Goal: Information Seeking & Learning: Learn about a topic

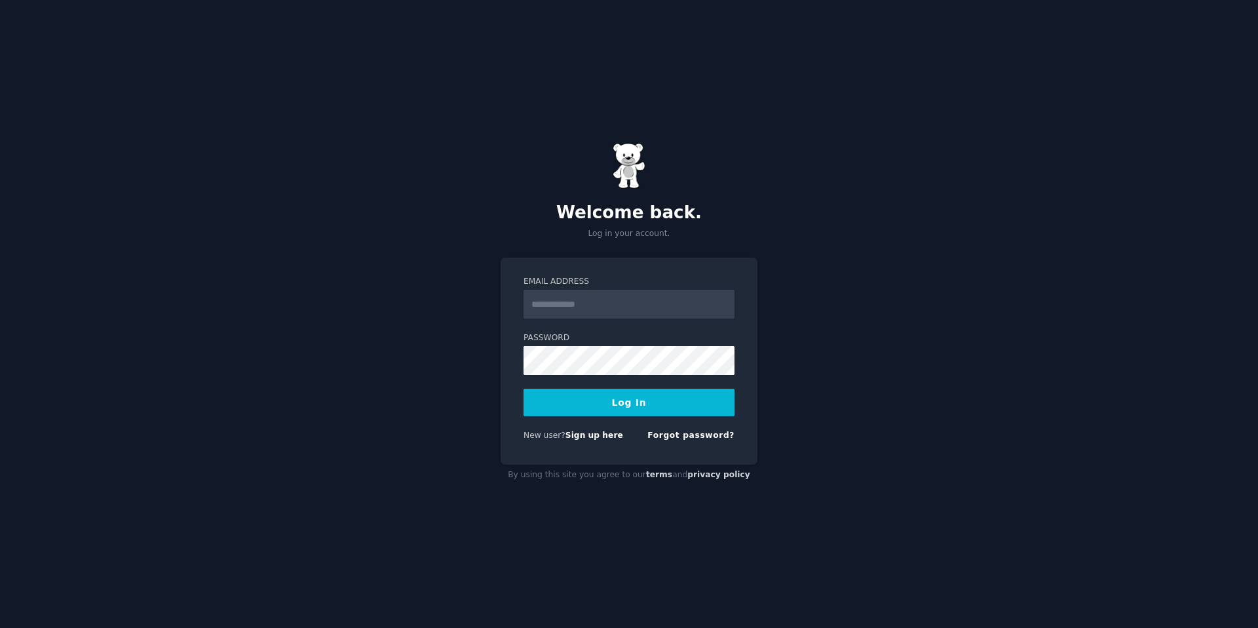
click at [626, 311] on input "Email Address" at bounding box center [628, 304] width 211 height 29
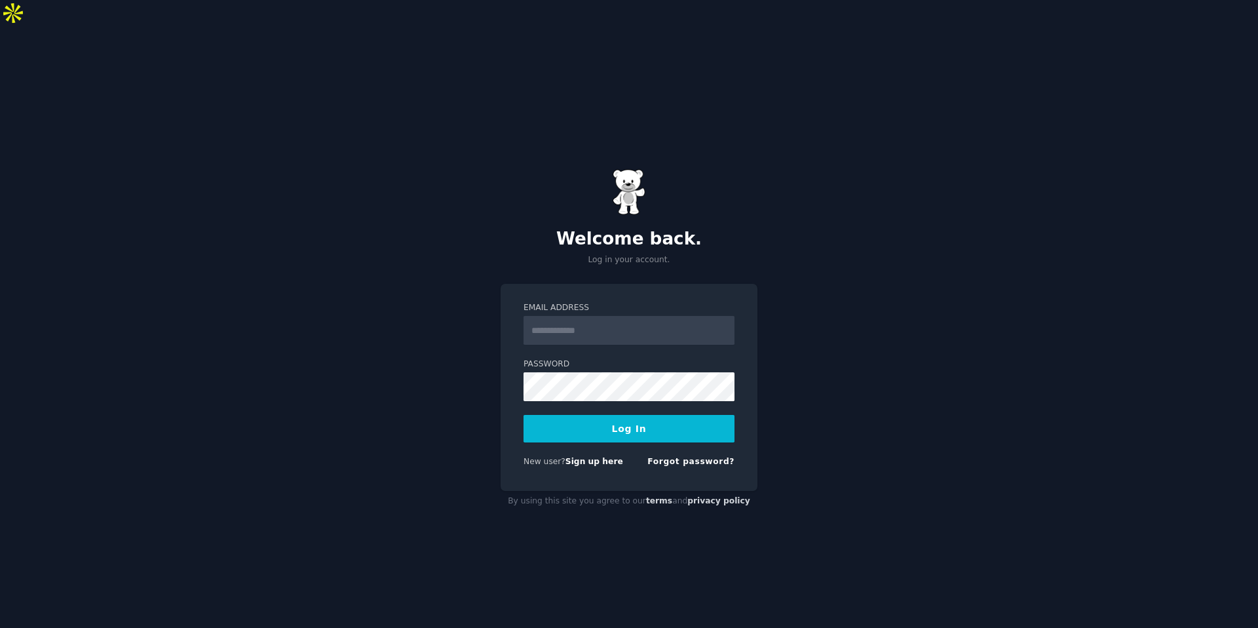
type input "**********"
click at [650, 415] on button "Log In" at bounding box center [628, 429] width 211 height 28
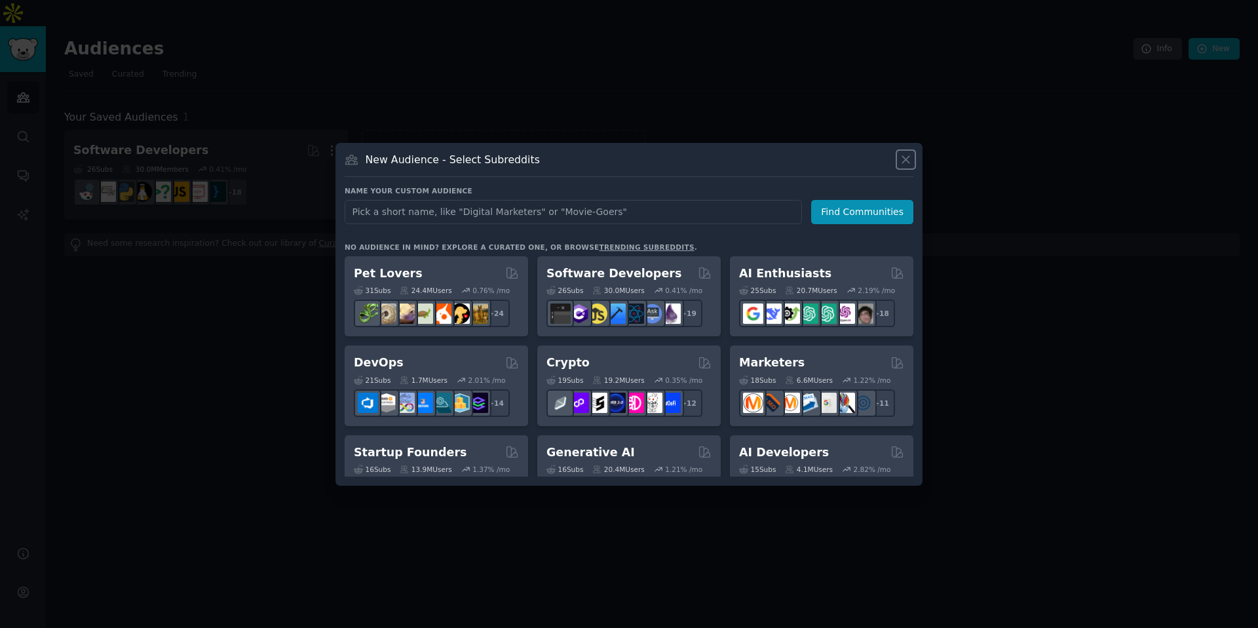
click at [900, 166] on button at bounding box center [905, 159] width 15 height 15
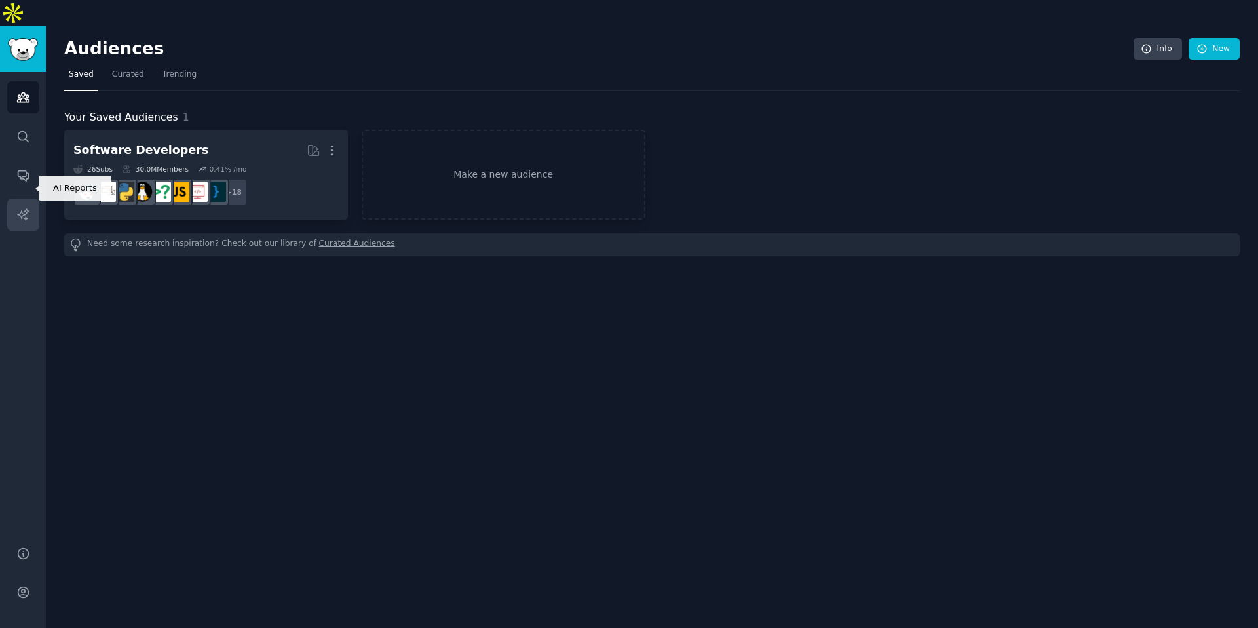
click at [22, 208] on icon "Sidebar" at bounding box center [22, 213] width 11 height 11
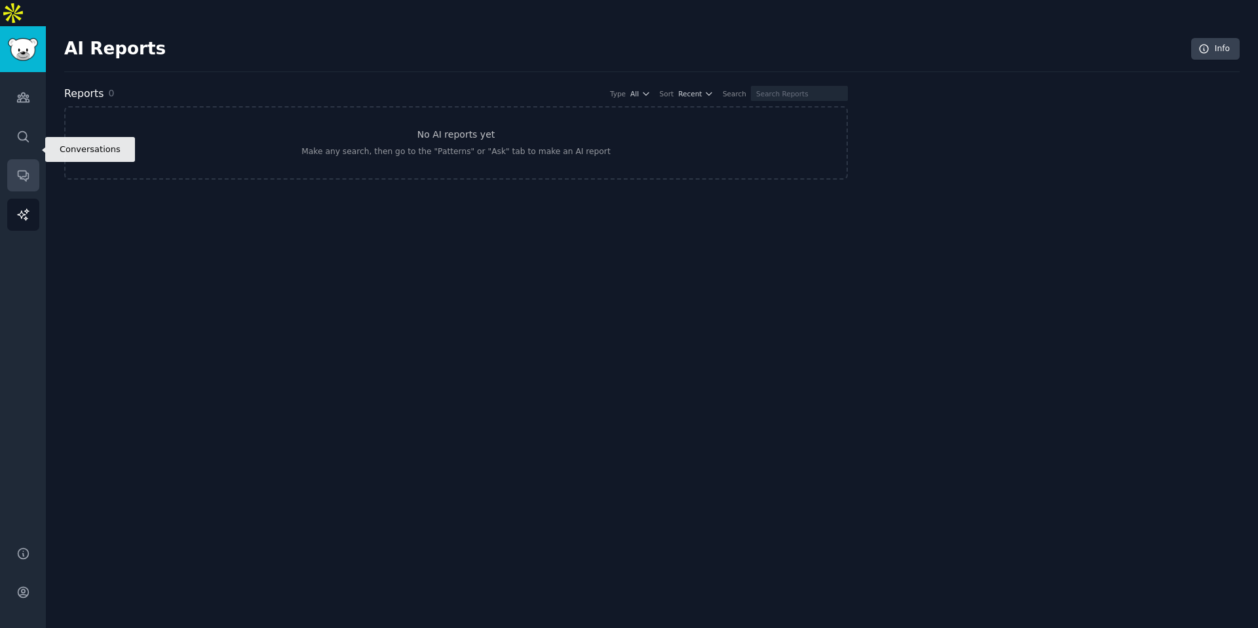
click at [26, 159] on link "Conversations" at bounding box center [23, 175] width 32 height 32
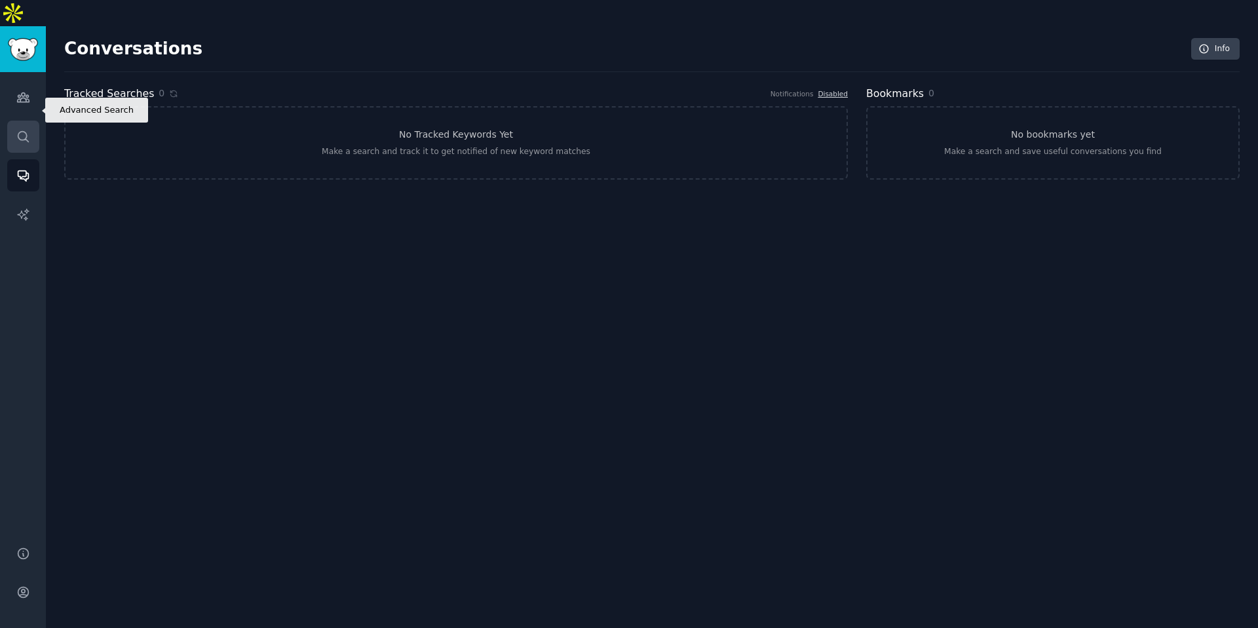
click at [28, 125] on link "Search" at bounding box center [23, 137] width 32 height 32
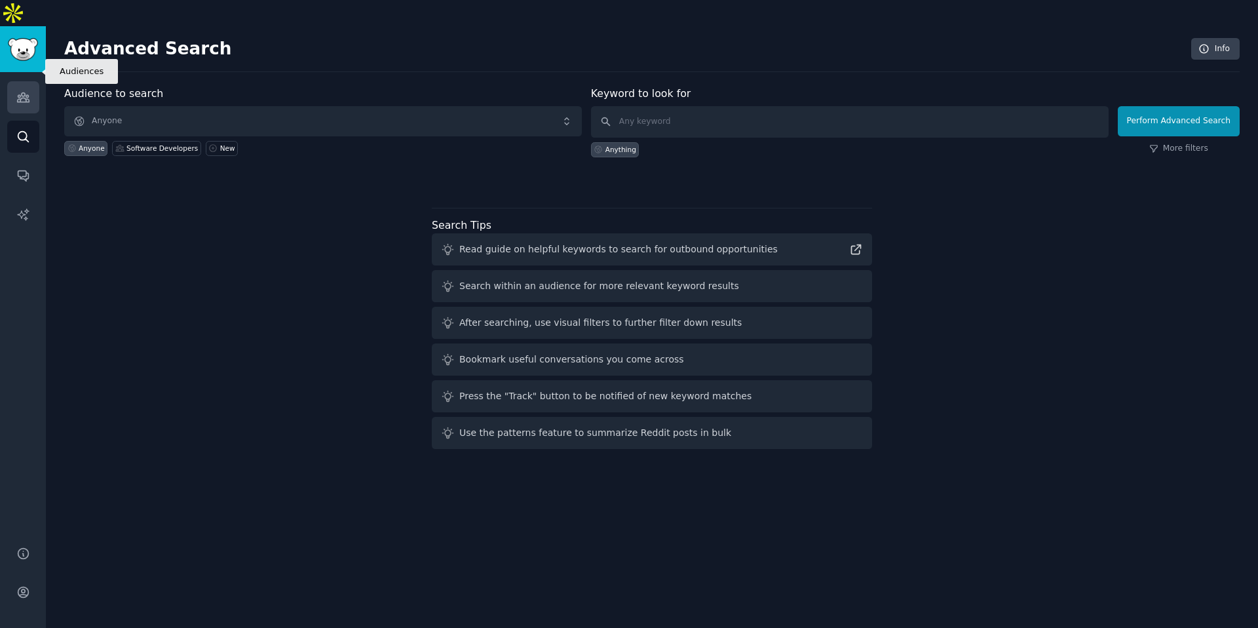
click at [39, 81] on link "Audiences" at bounding box center [23, 97] width 32 height 32
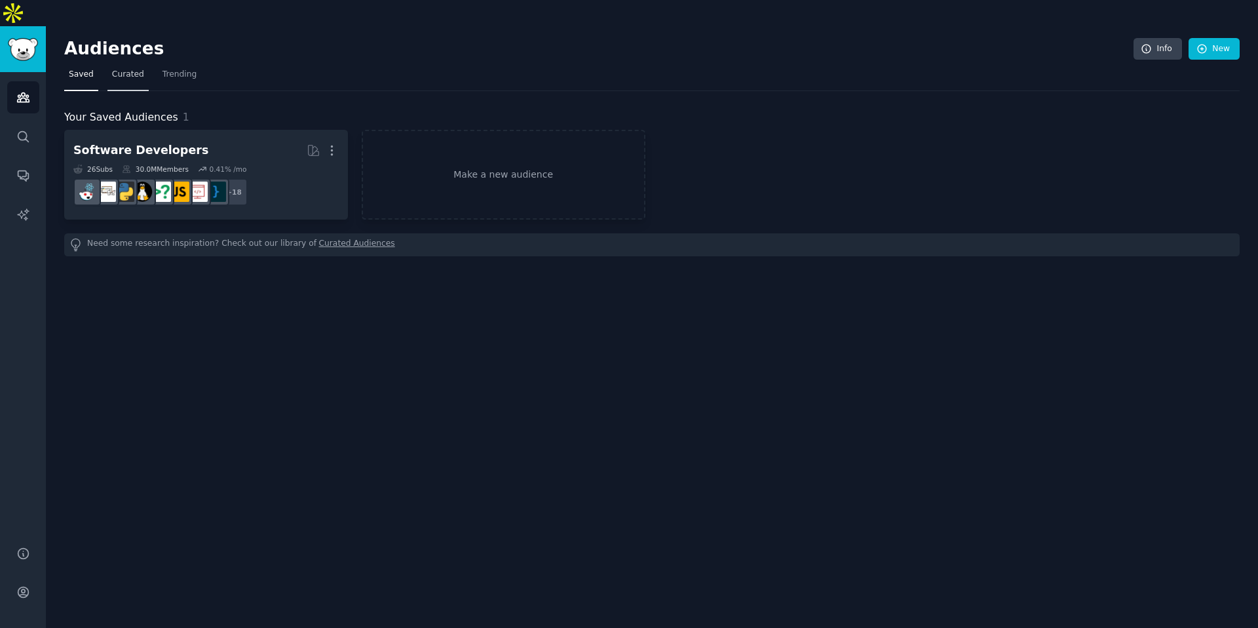
click at [137, 69] on span "Curated" at bounding box center [128, 75] width 32 height 12
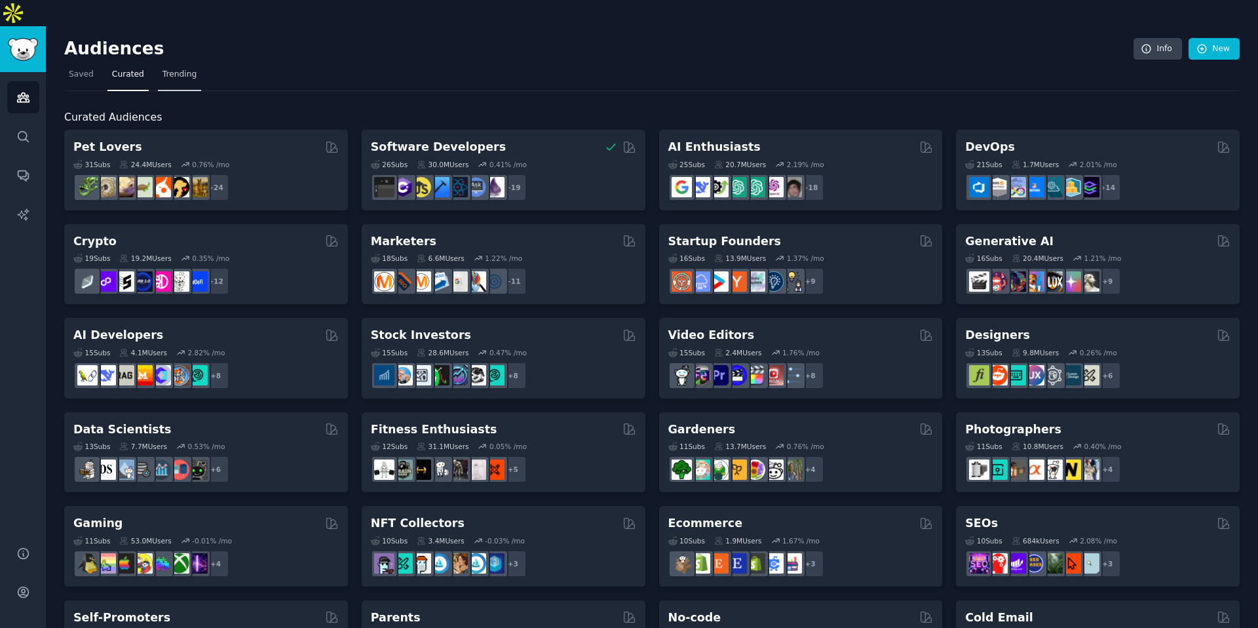
click at [175, 64] on link "Trending" at bounding box center [179, 77] width 43 height 27
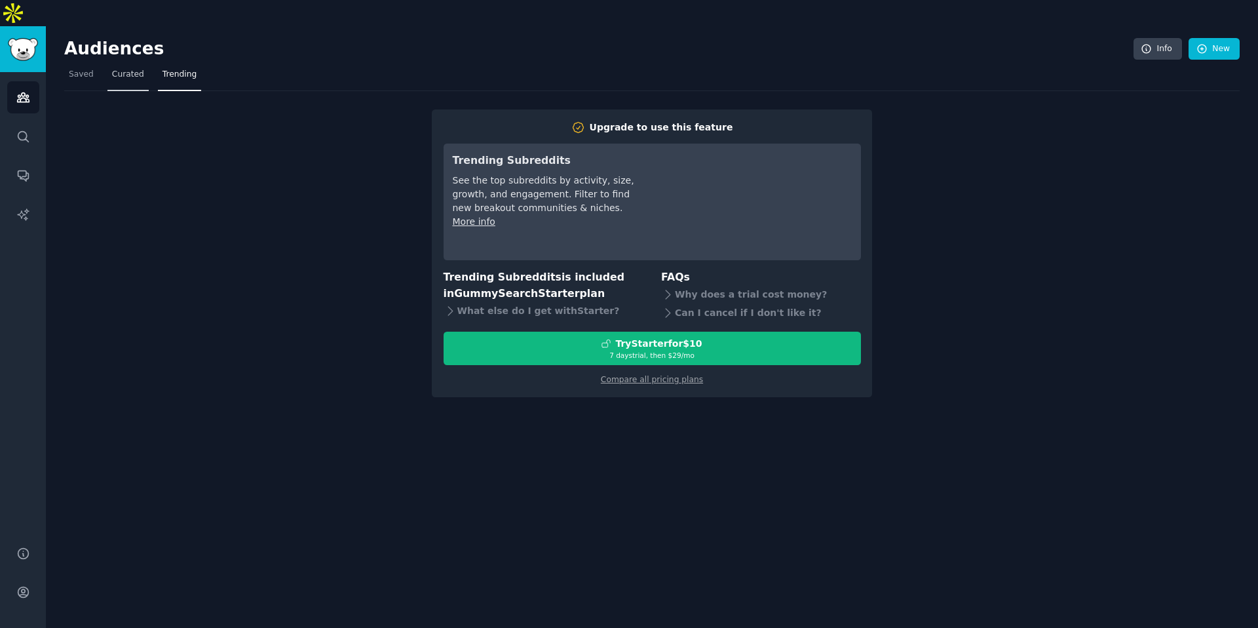
click at [141, 64] on link "Curated" at bounding box center [127, 77] width 41 height 27
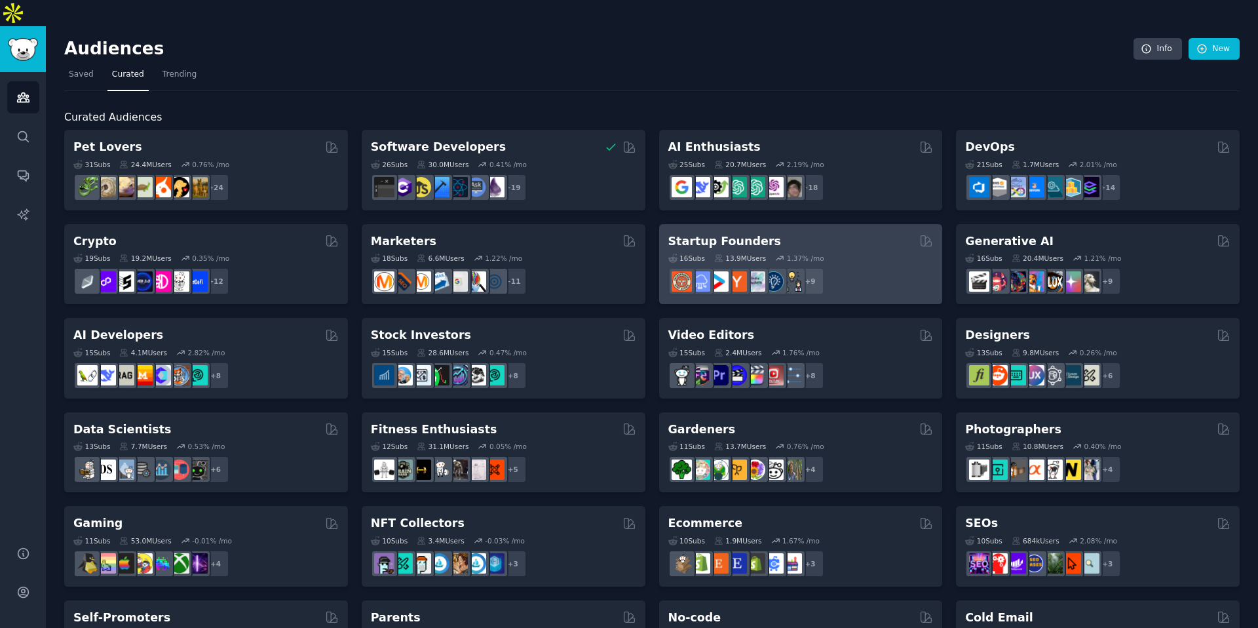
click at [842, 249] on div "16 Sub s 13.9M Users 1.37 % /mo + 9" at bounding box center [800, 272] width 265 height 46
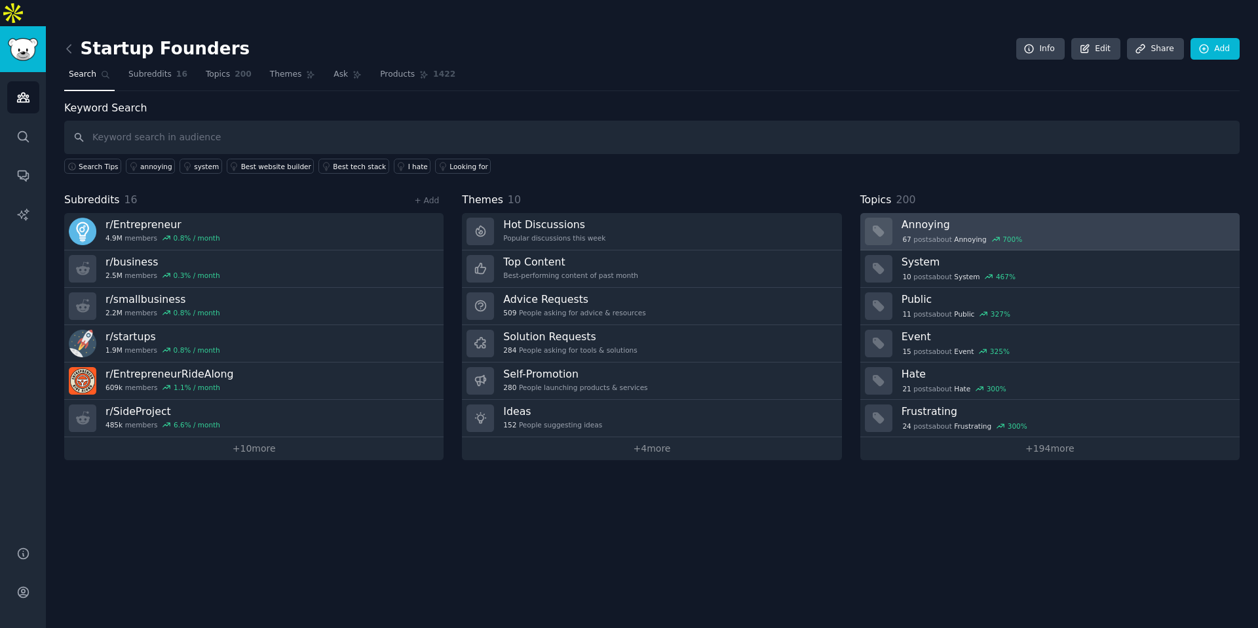
click at [1116, 233] on div "67 post s about Annoying 700 %" at bounding box center [1065, 239] width 329 height 12
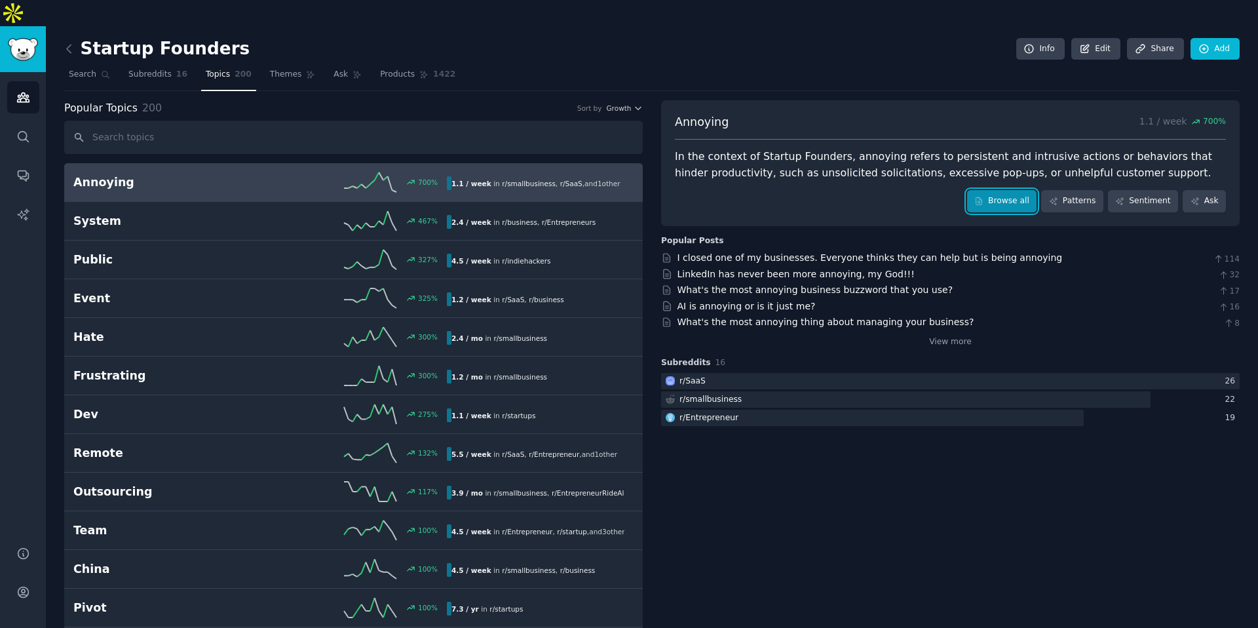
click at [1002, 190] on link "Browse all" at bounding box center [1002, 201] width 70 height 22
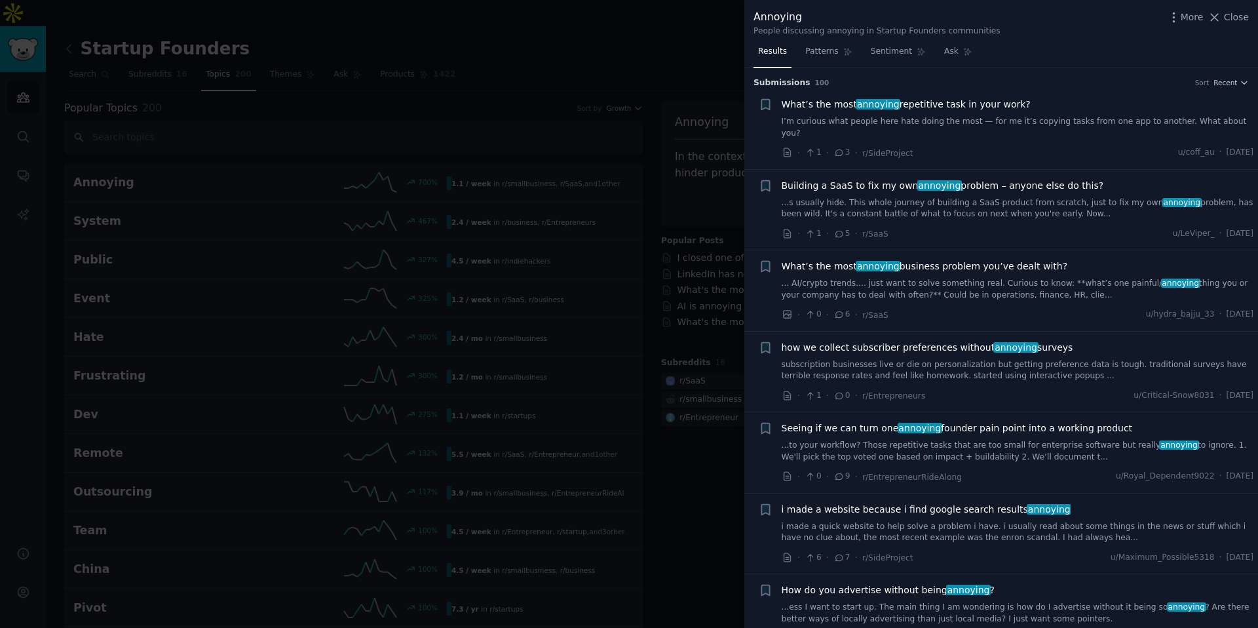
click at [1025, 412] on li "+ Seeing if we can turn one annoying founder pain point into a working product …" at bounding box center [1001, 452] width 514 height 81
click at [1028, 421] on span "Seeing if we can turn one annoying founder pain point into a working product" at bounding box center [957, 428] width 351 height 14
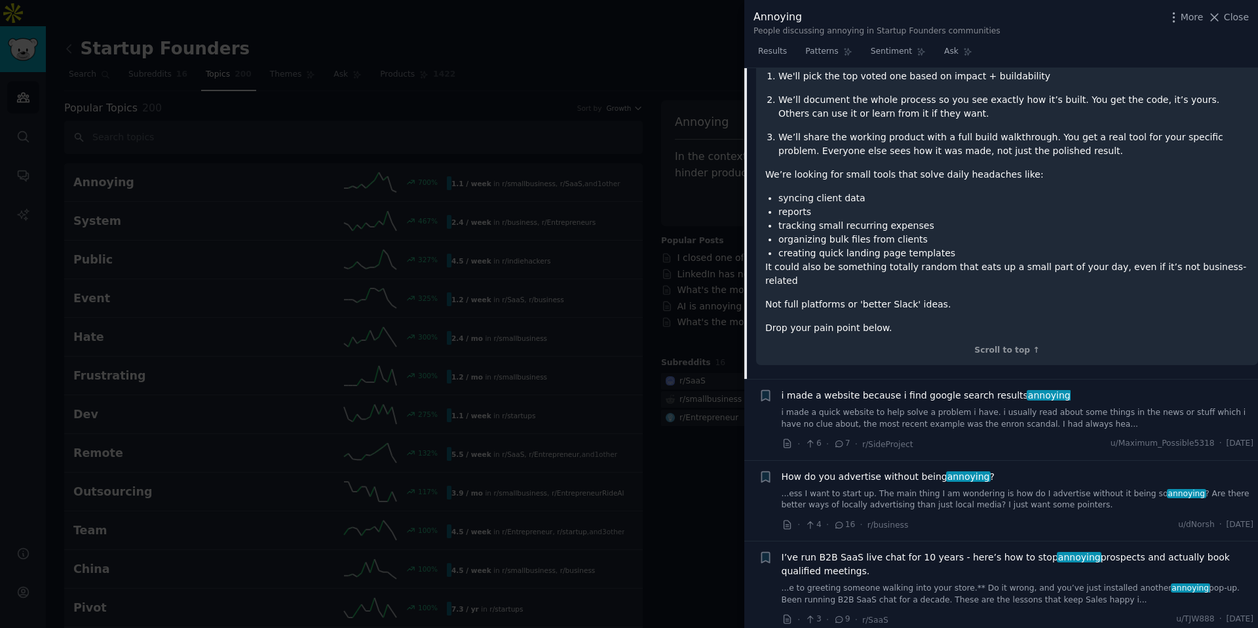
scroll to position [587, 0]
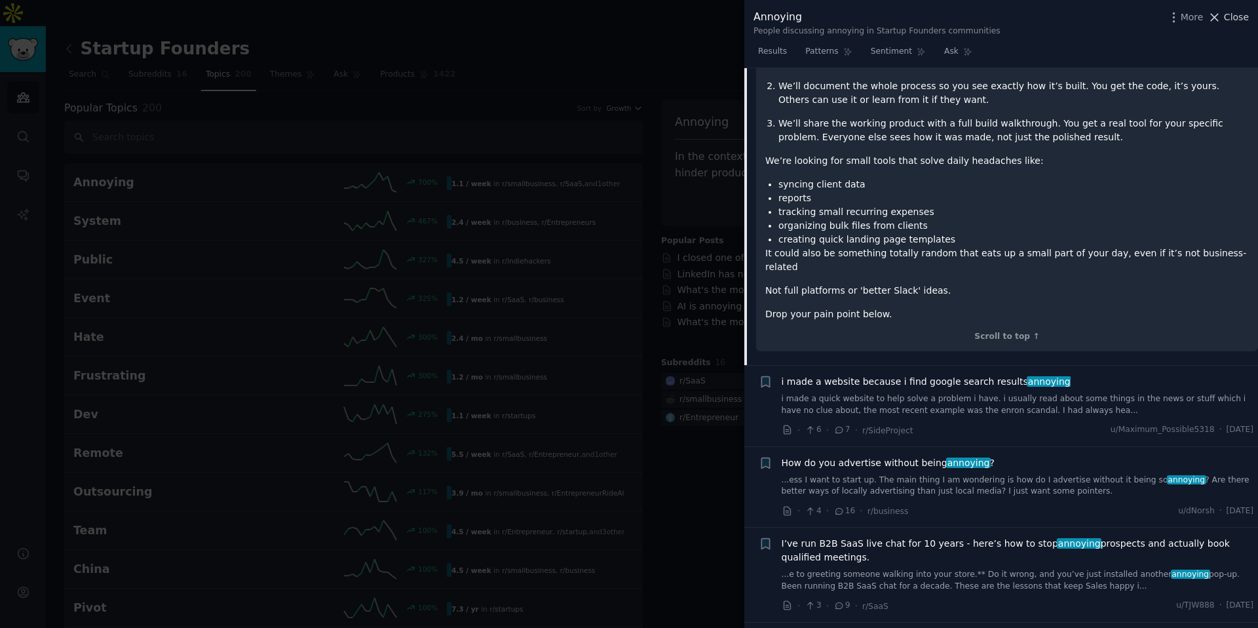
click at [1223, 16] on button "Close" at bounding box center [1227, 17] width 41 height 14
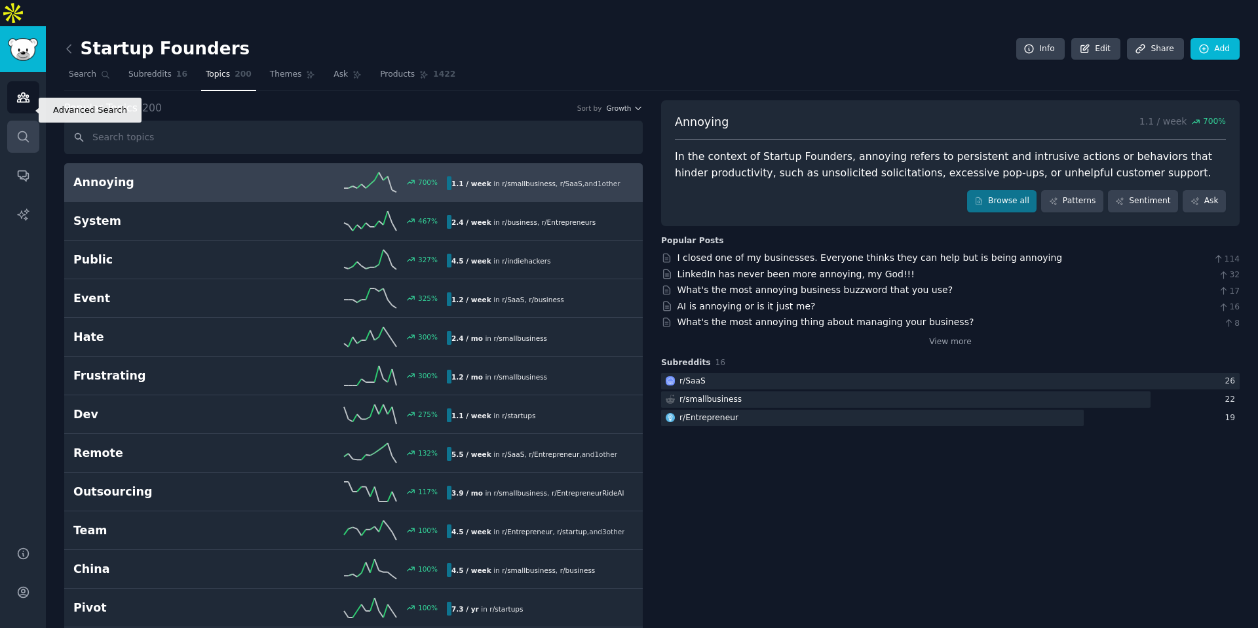
click at [34, 121] on link "Search" at bounding box center [23, 137] width 32 height 32
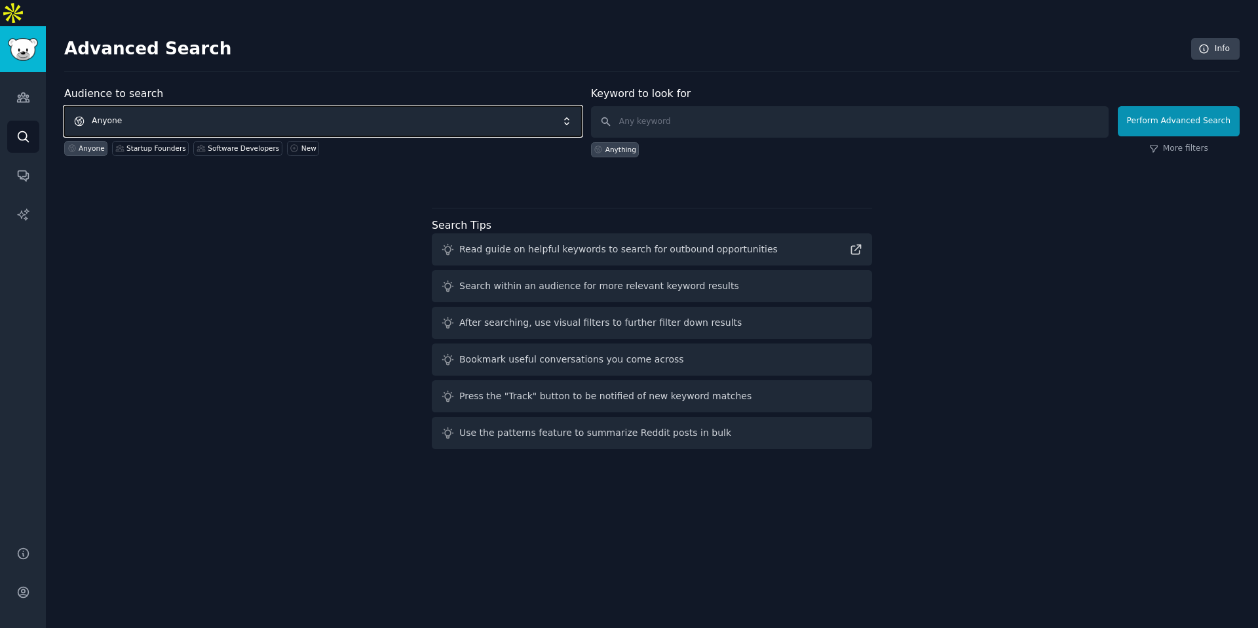
click at [197, 106] on span "Anyone" at bounding box center [323, 121] width 518 height 30
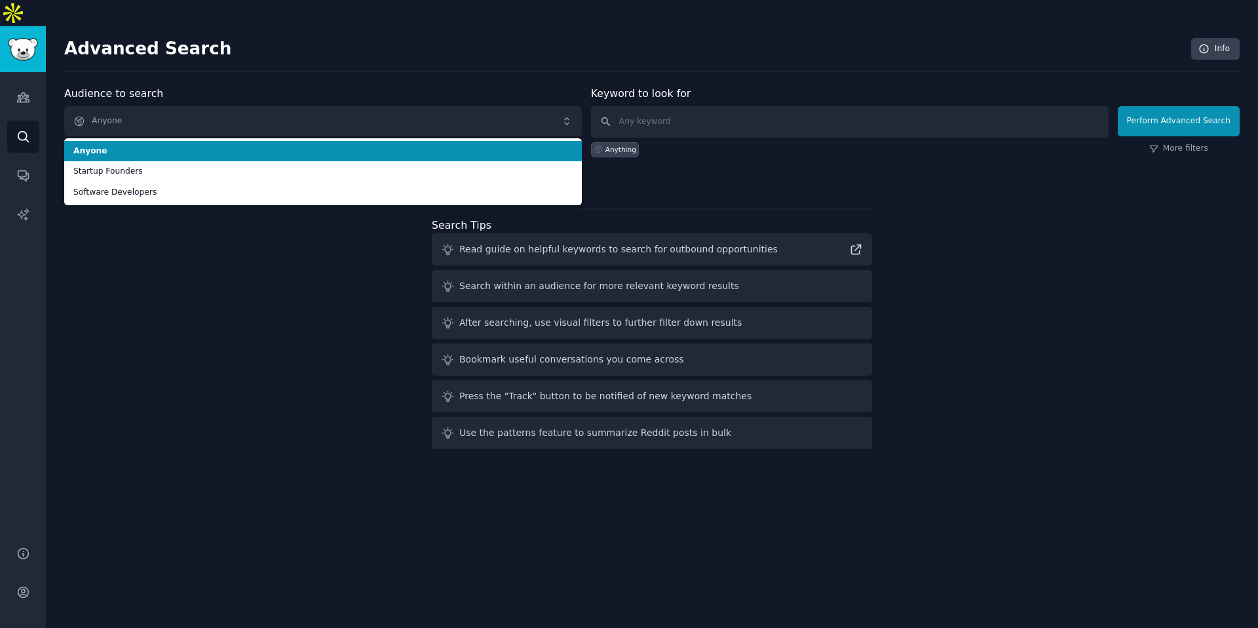
click at [195, 145] on span "Anyone" at bounding box center [322, 151] width 499 height 12
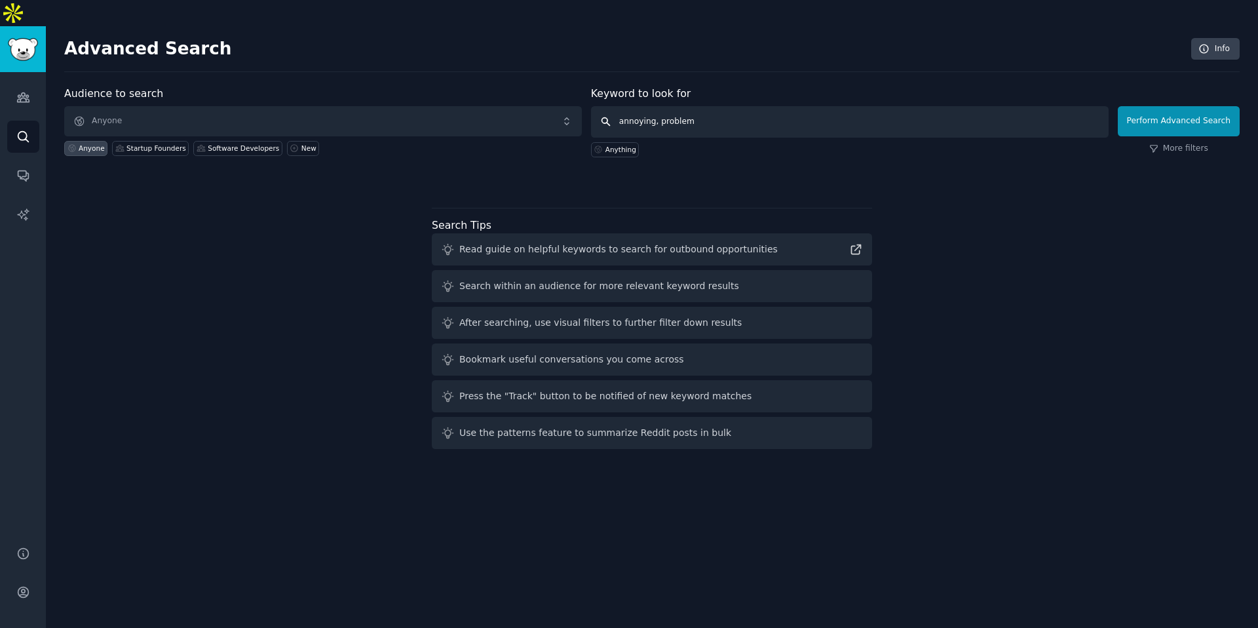
type input "annoying, problem"
click at [1150, 112] on div "Perform Advanced Search More filters" at bounding box center [1179, 124] width 122 height 65
click at [1150, 106] on button "Perform Advanced Search" at bounding box center [1179, 121] width 122 height 30
